Goal: Information Seeking & Learning: Learn about a topic

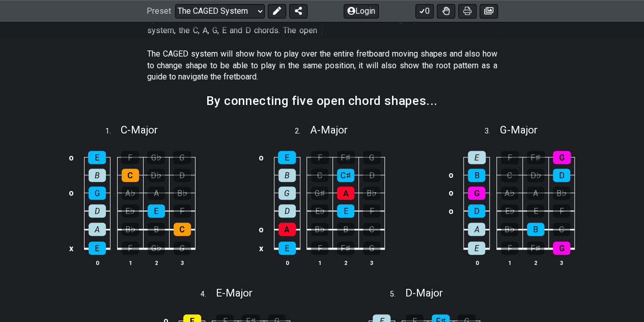
scroll to position [276, 0]
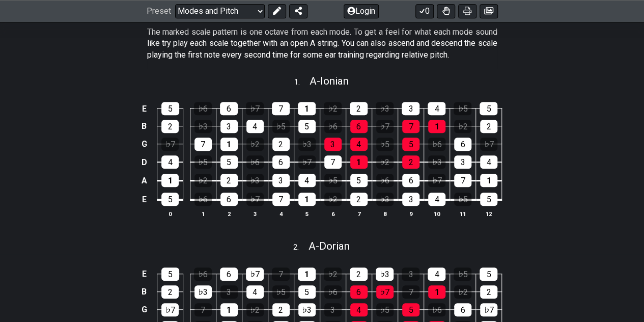
scroll to position [183, 0]
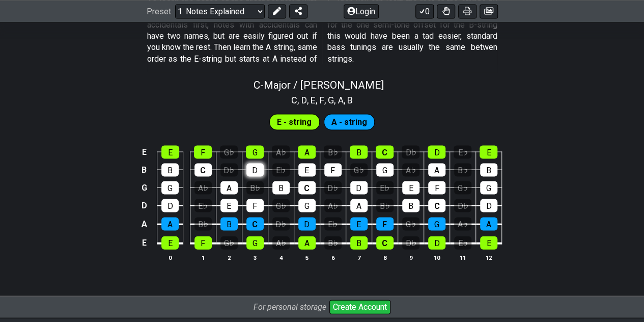
scroll to position [1094, 0]
